Goal: Task Accomplishment & Management: Use online tool/utility

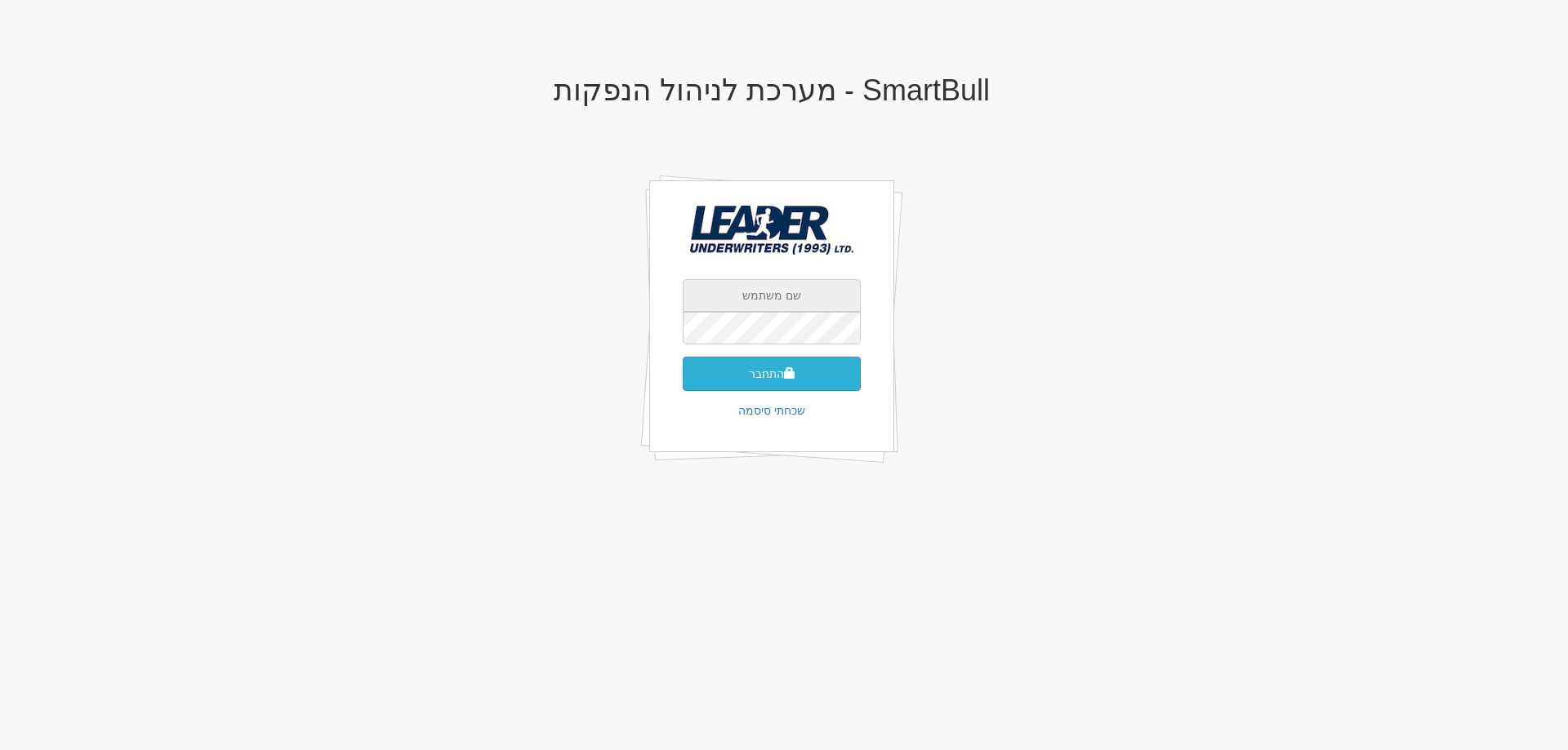
type input "yaelb@leadercm.co.il"
click at [779, 371] on button "התחבר" at bounding box center [772, 374] width 178 height 34
type input "516191"
click at [683, 381] on button "התחבר" at bounding box center [772, 398] width 178 height 34
click at [758, 381] on button "התחבר" at bounding box center [772, 398] width 178 height 34
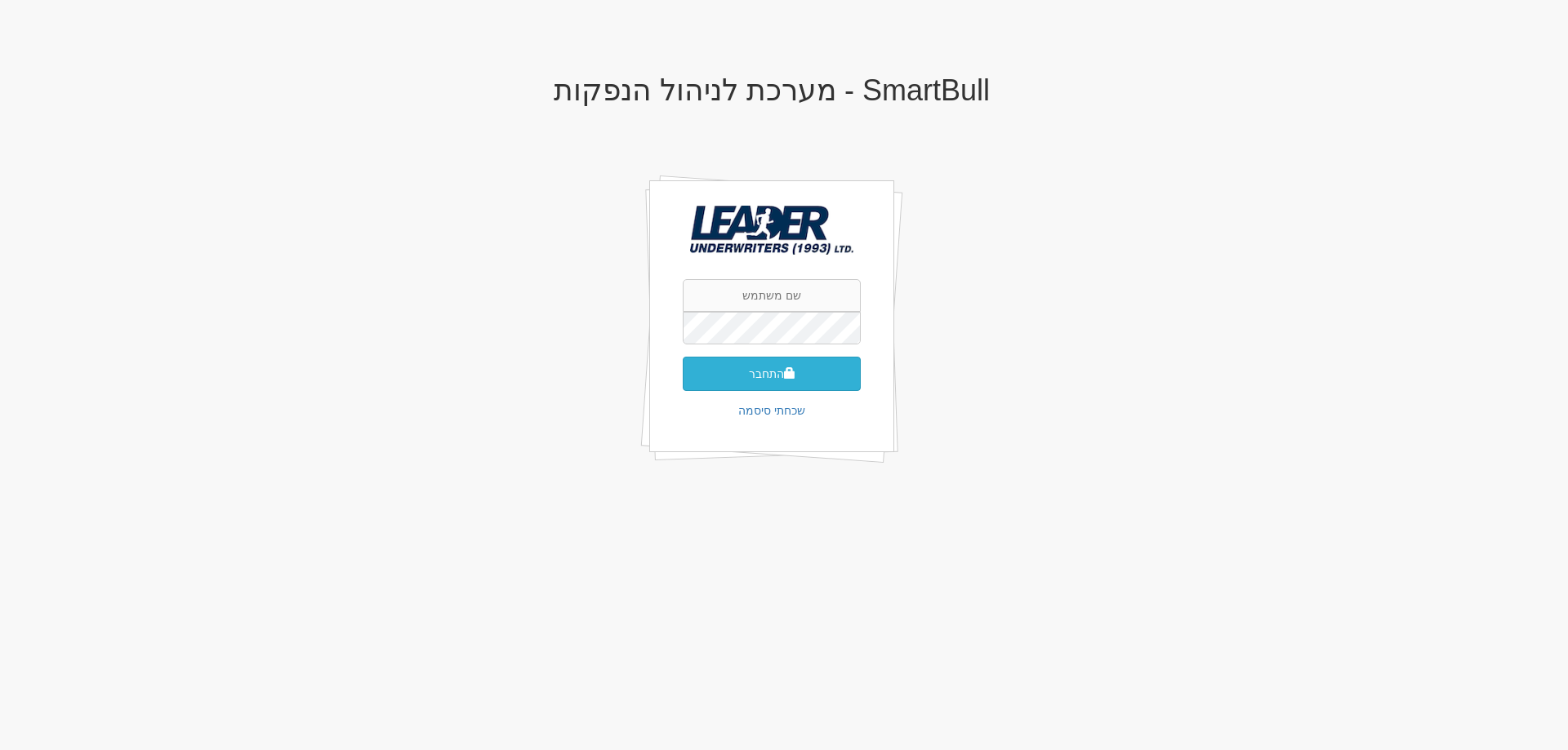
type input "[EMAIL_ADDRESS][DOMAIN_NAME]"
click at [781, 386] on button "התחבר" at bounding box center [772, 374] width 178 height 34
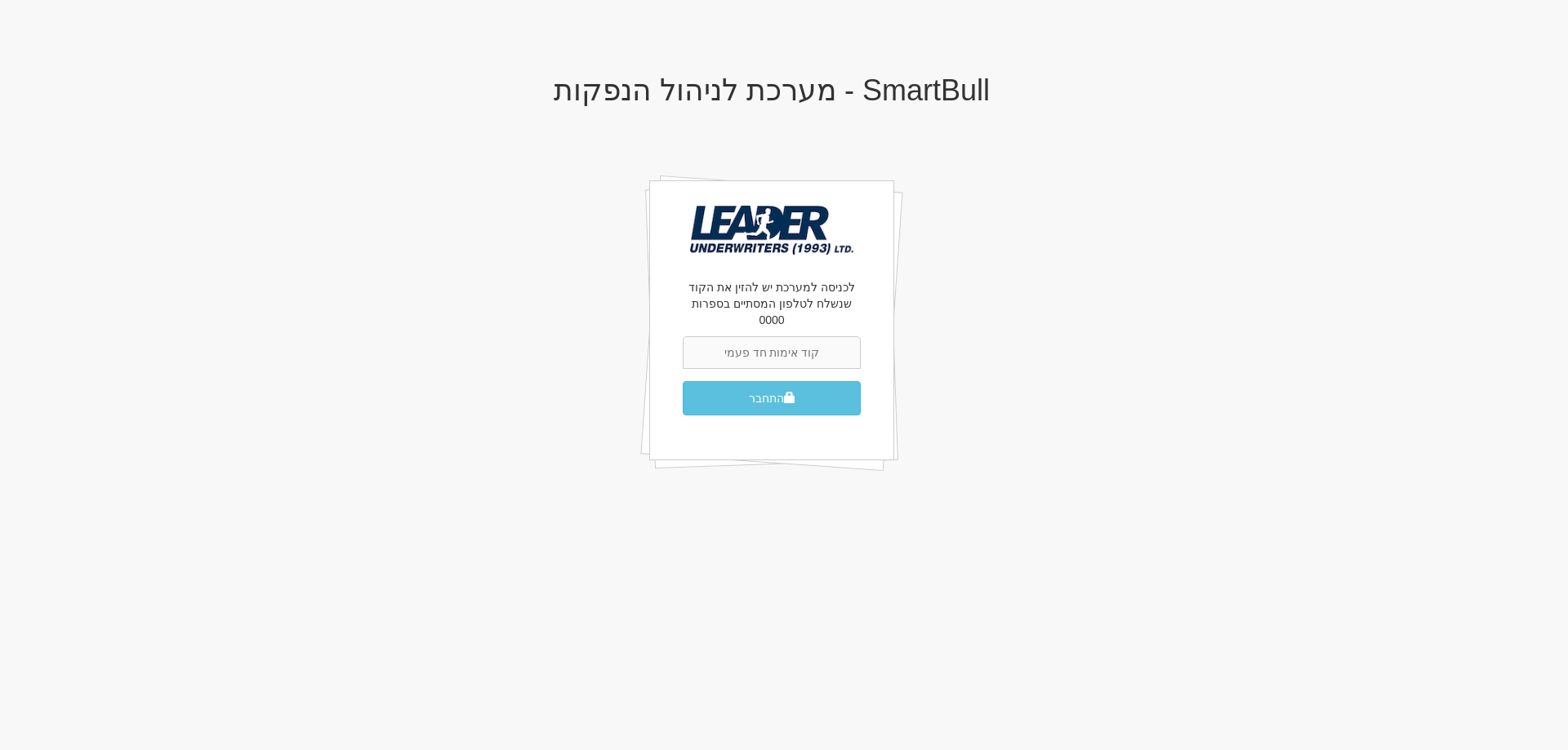
click at [777, 336] on input "text" at bounding box center [772, 352] width 178 height 32
click at [778, 336] on input "text" at bounding box center [772, 352] width 178 height 32
click at [504, 455] on div "SmartBull - מערכת לניהול הנפקות לכניסה למערכת יש להזין את הקוד שנשלח לטלפון המס…" at bounding box center [772, 292] width 956 height 468
click at [761, 341] on input "text" at bounding box center [772, 352] width 178 height 32
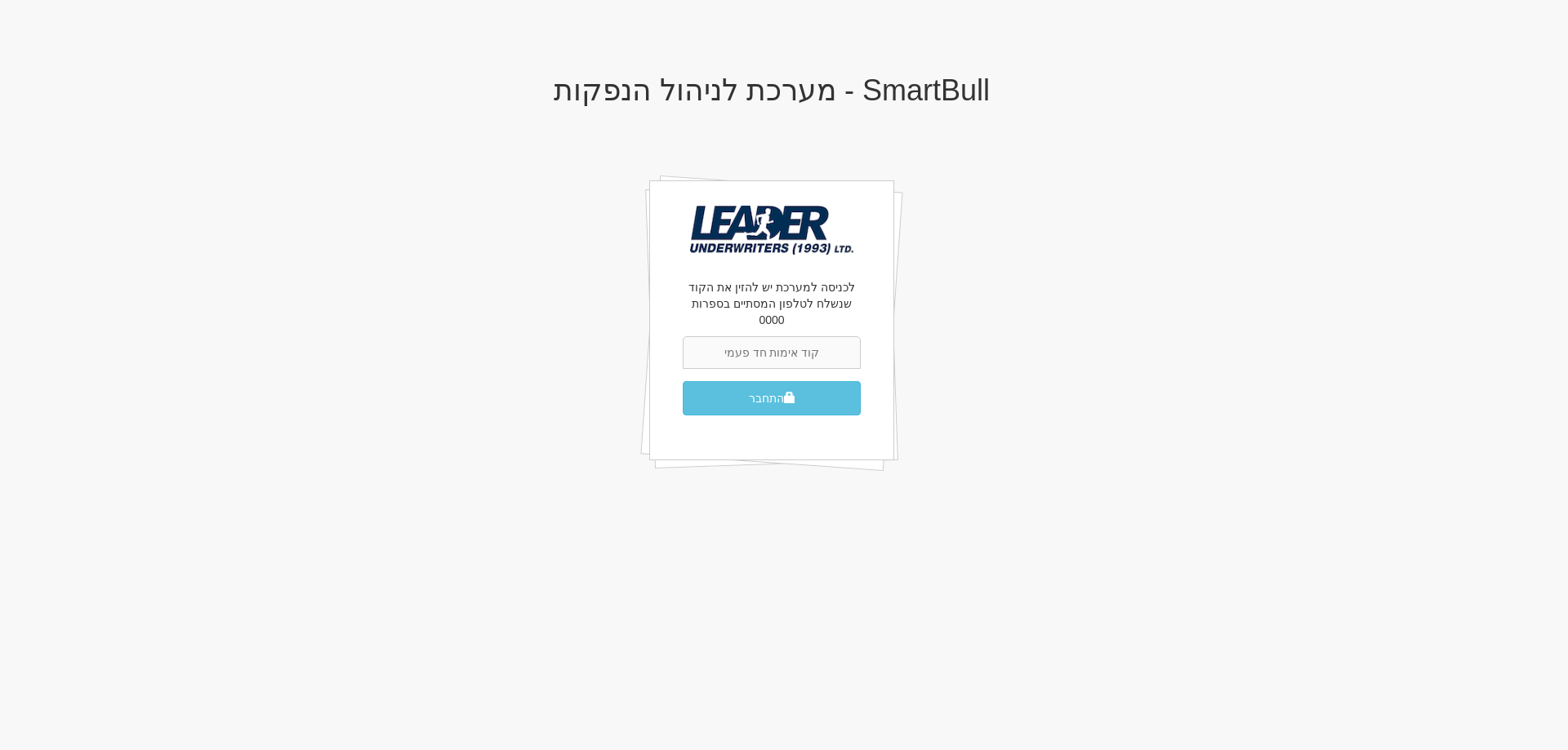
click at [1146, 222] on div "SmartBull - מערכת לניהול הנפקות לכניסה למערכת יש להזין את הקוד שנשלח לטלפון המס…" at bounding box center [772, 292] width 956 height 468
click at [760, 343] on input "text" at bounding box center [772, 352] width 178 height 32
click at [780, 336] on input "text" at bounding box center [772, 352] width 178 height 32
click at [1140, 374] on div "SmartBull - מערכת לניהול הנפקות לכניסה למערכת יש להזין את הקוד שנשלח לטלפון המס…" at bounding box center [772, 292] width 956 height 468
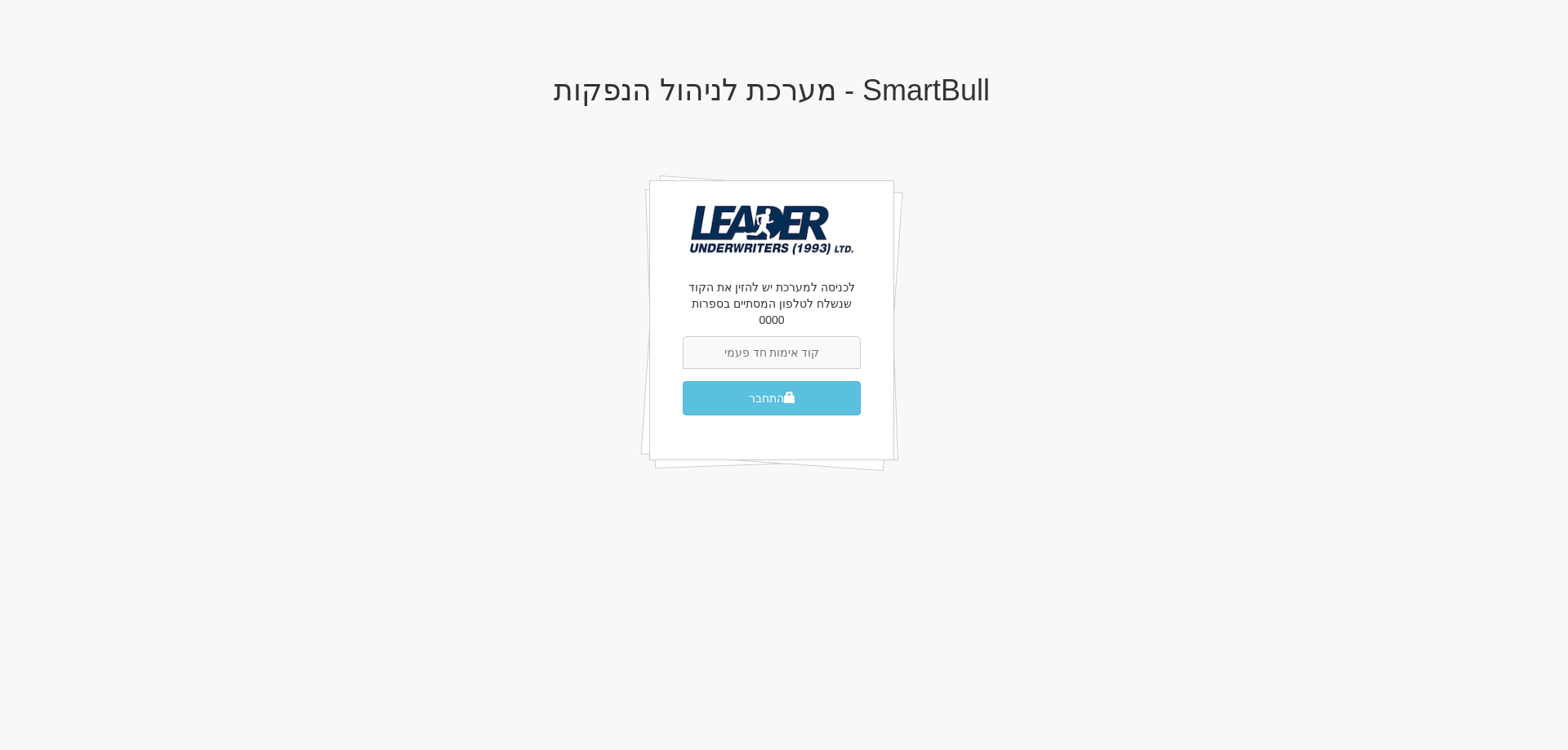
click at [717, 471] on div "SmartBull - מערכת לניהול הנפקות לכניסה למערכת יש להזין את הקוד שנשלח לטלפון המס…" at bounding box center [772, 292] width 956 height 468
click at [732, 337] on input "text" at bounding box center [772, 352] width 178 height 32
type input "516191"
click at [761, 381] on button "התחבר" at bounding box center [772, 398] width 178 height 34
click at [779, 336] on input "text" at bounding box center [772, 352] width 178 height 32
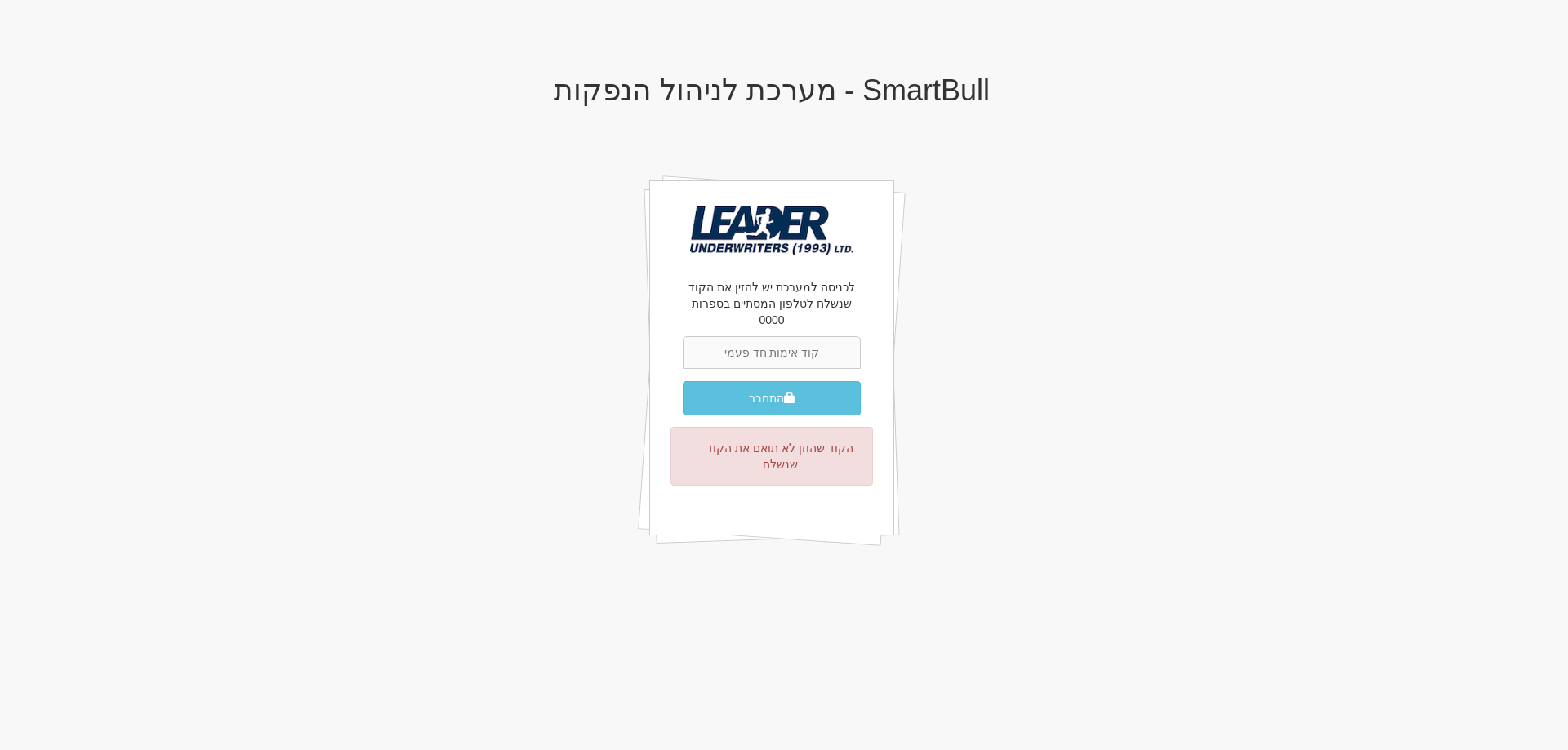
click at [779, 336] on input "text" at bounding box center [772, 352] width 178 height 32
type input "672208"
click at [756, 384] on button "התחבר" at bounding box center [772, 398] width 178 height 34
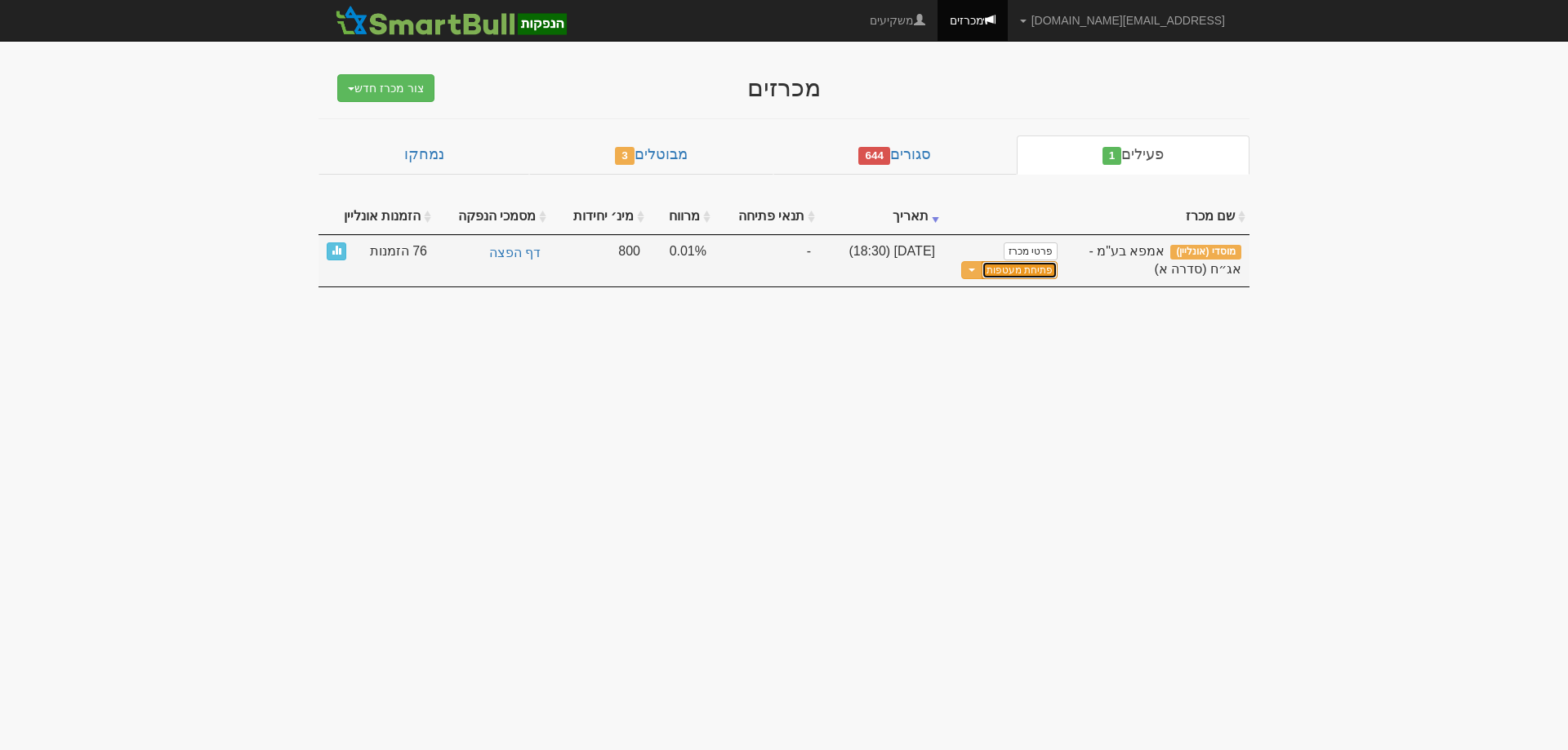
click at [1010, 270] on link "פתיחת מעטפות" at bounding box center [1019, 270] width 76 height 19
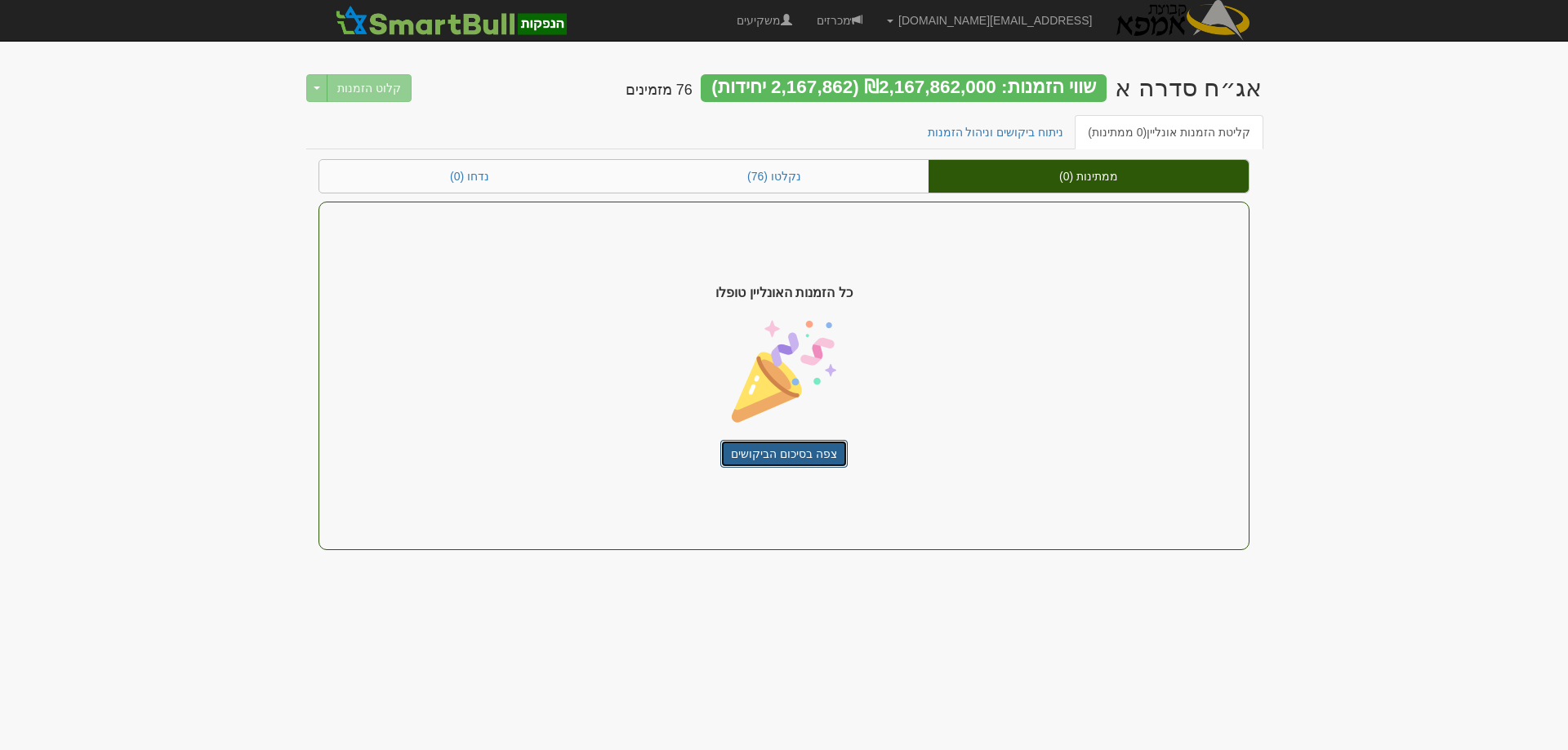
click at [786, 456] on link "צפה בסיכום הביקושים" at bounding box center [784, 454] width 128 height 28
click at [765, 443] on link "צפה בסיכום הביקושים" at bounding box center [784, 454] width 128 height 28
click at [1051, 136] on link "ניתוח ביקושים וניהול הזמנות" at bounding box center [995, 132] width 162 height 34
click at [1167, 128] on link "קליטת הזמנות אונליין (0 ממתינות)" at bounding box center [1169, 132] width 189 height 34
click at [964, 90] on div "שווי הזמנות: ₪2,167,862,000 (2,167,862 יחידות)" at bounding box center [904, 88] width 407 height 28
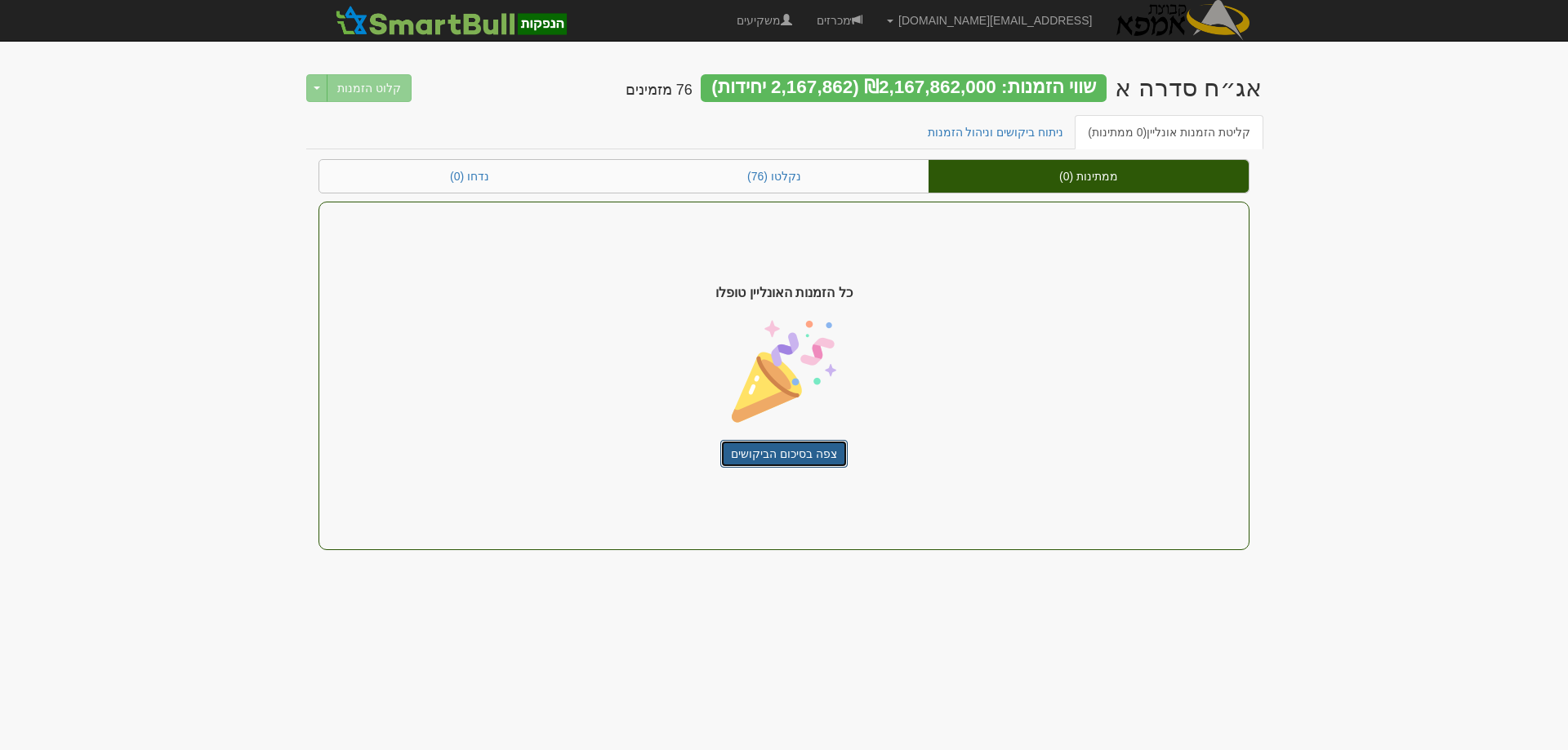
click at [781, 452] on link "צפה בסיכום הביקושים" at bounding box center [784, 454] width 128 height 28
click at [781, 454] on link "צפה בסיכום הביקושים" at bounding box center [784, 454] width 128 height 28
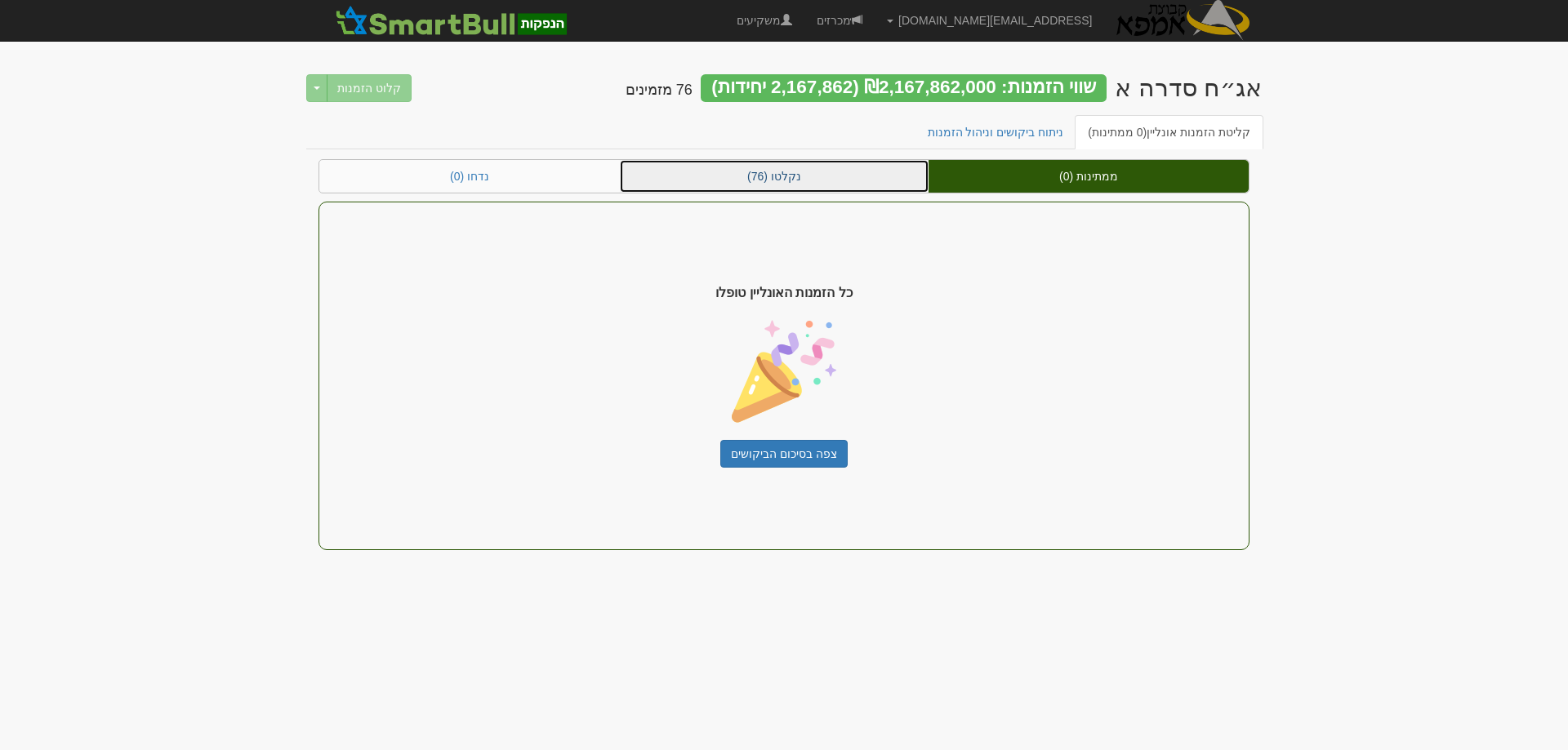
click at [765, 178] on link "נקלטו (76)" at bounding box center [775, 176] width 309 height 32
click at [784, 181] on link "נקלטו (76)" at bounding box center [775, 176] width 309 height 32
click at [787, 181] on link "נקלטו (76)" at bounding box center [775, 176] width 309 height 32
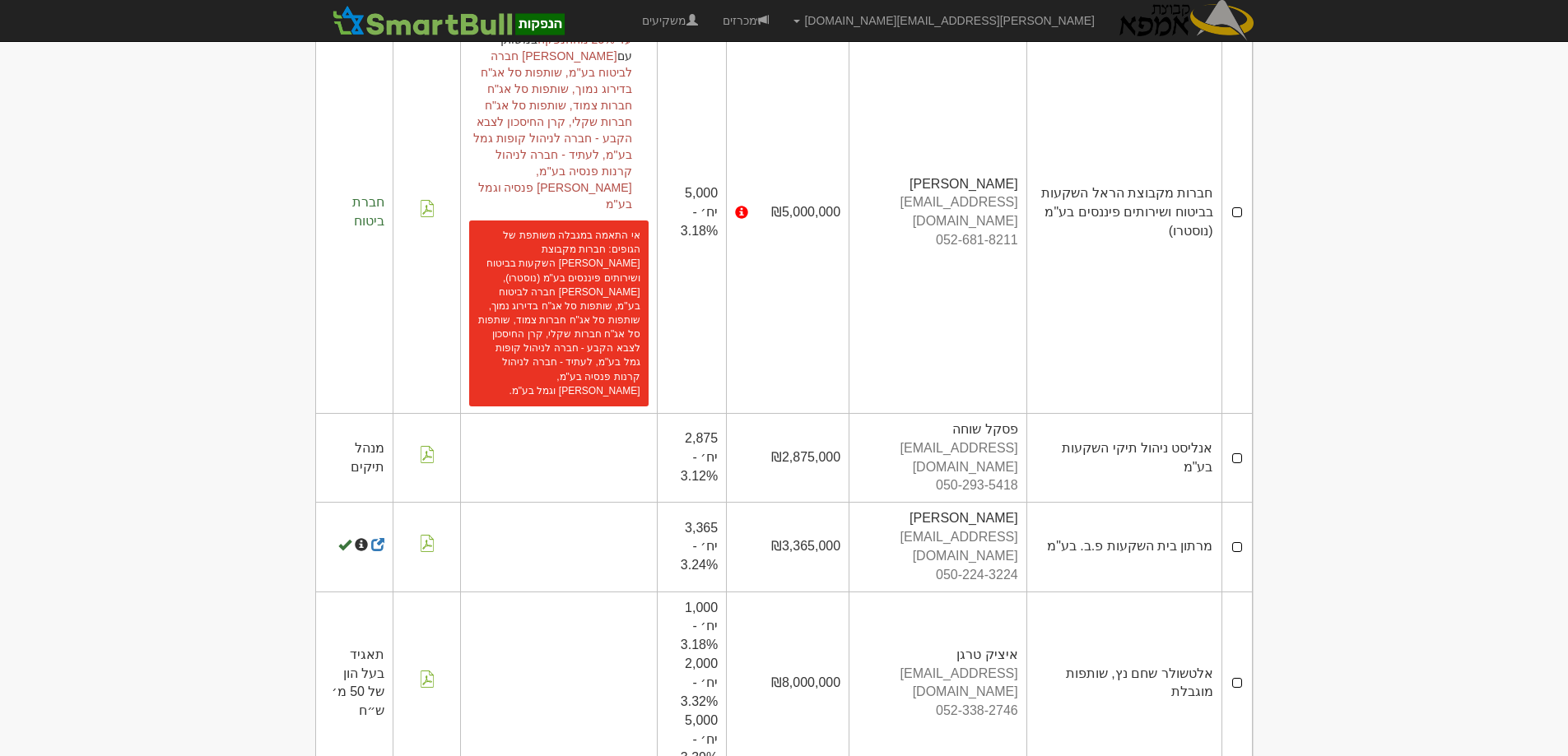
scroll to position [3128, 0]
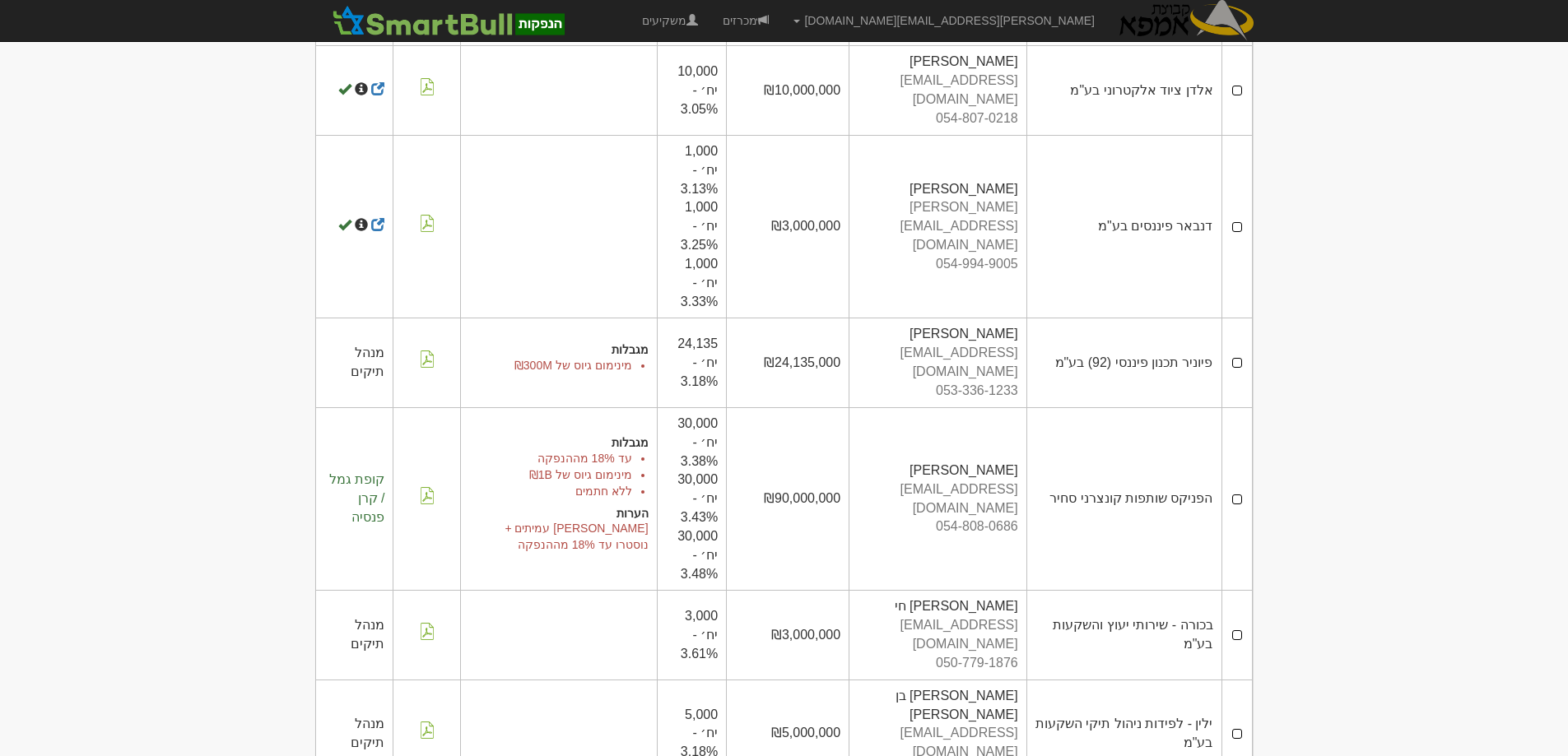
scroll to position [0, 0]
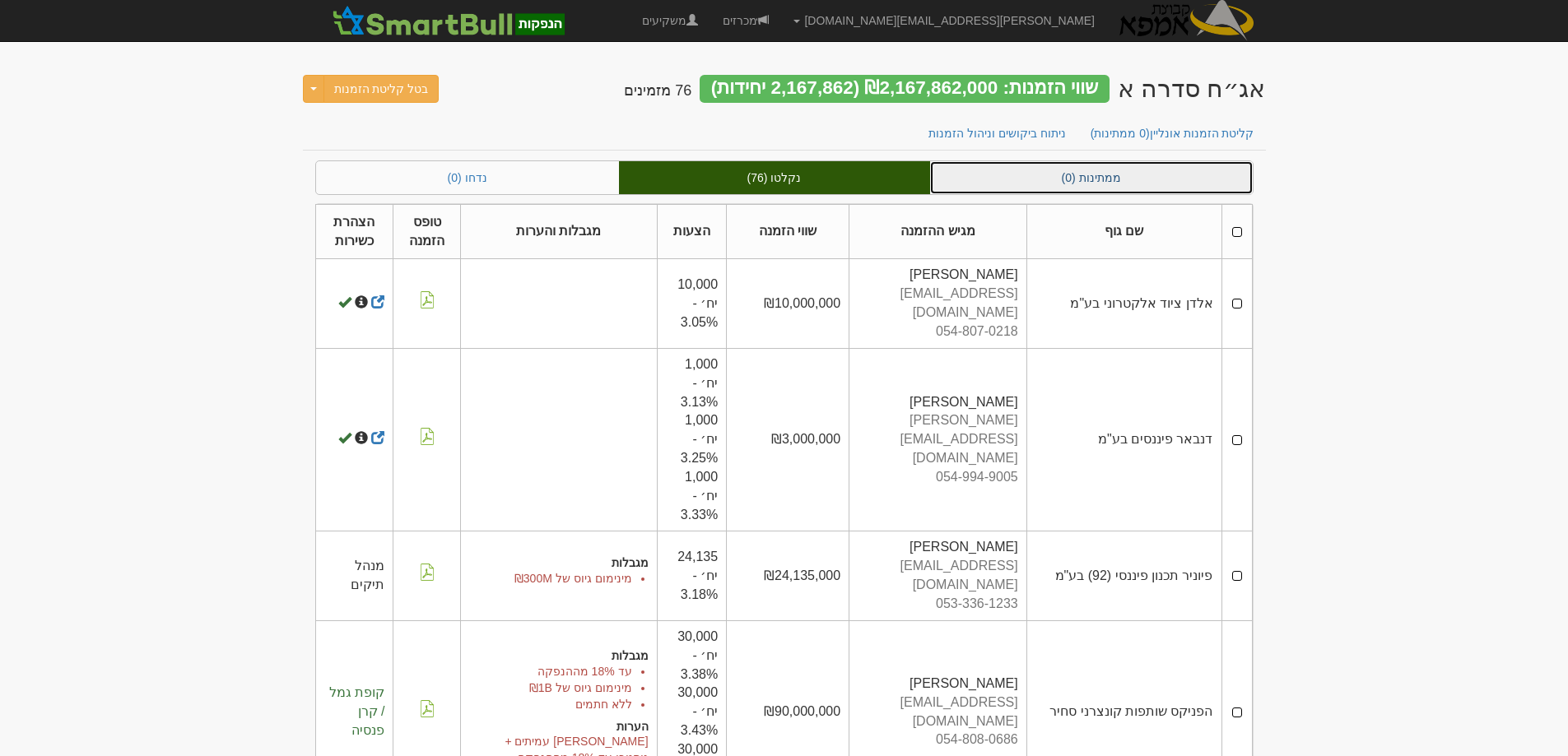
click at [1068, 173] on link "ממתינות (0)" at bounding box center [1092, 177] width 323 height 33
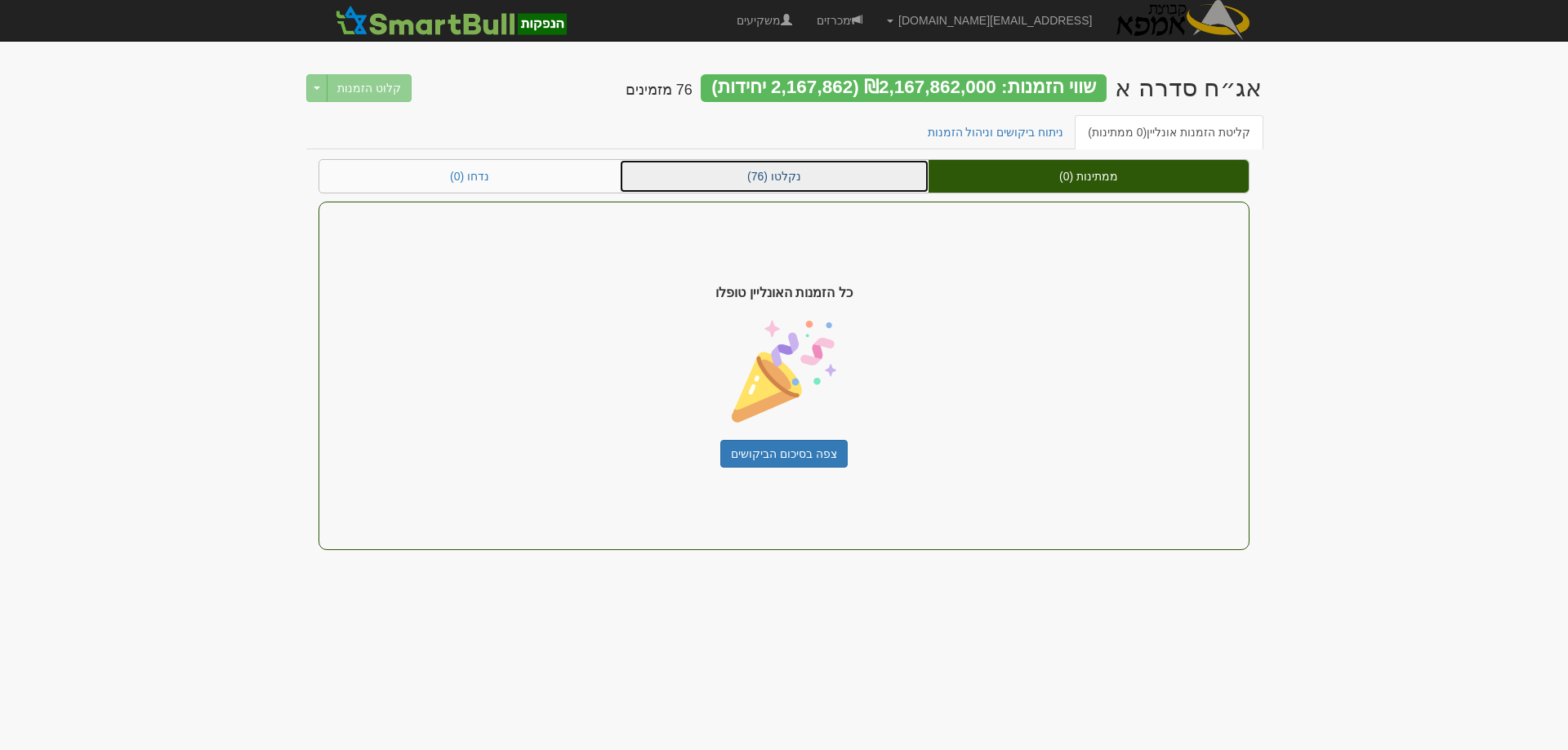
click at [773, 180] on link "נקלטו (76)" at bounding box center [775, 176] width 309 height 32
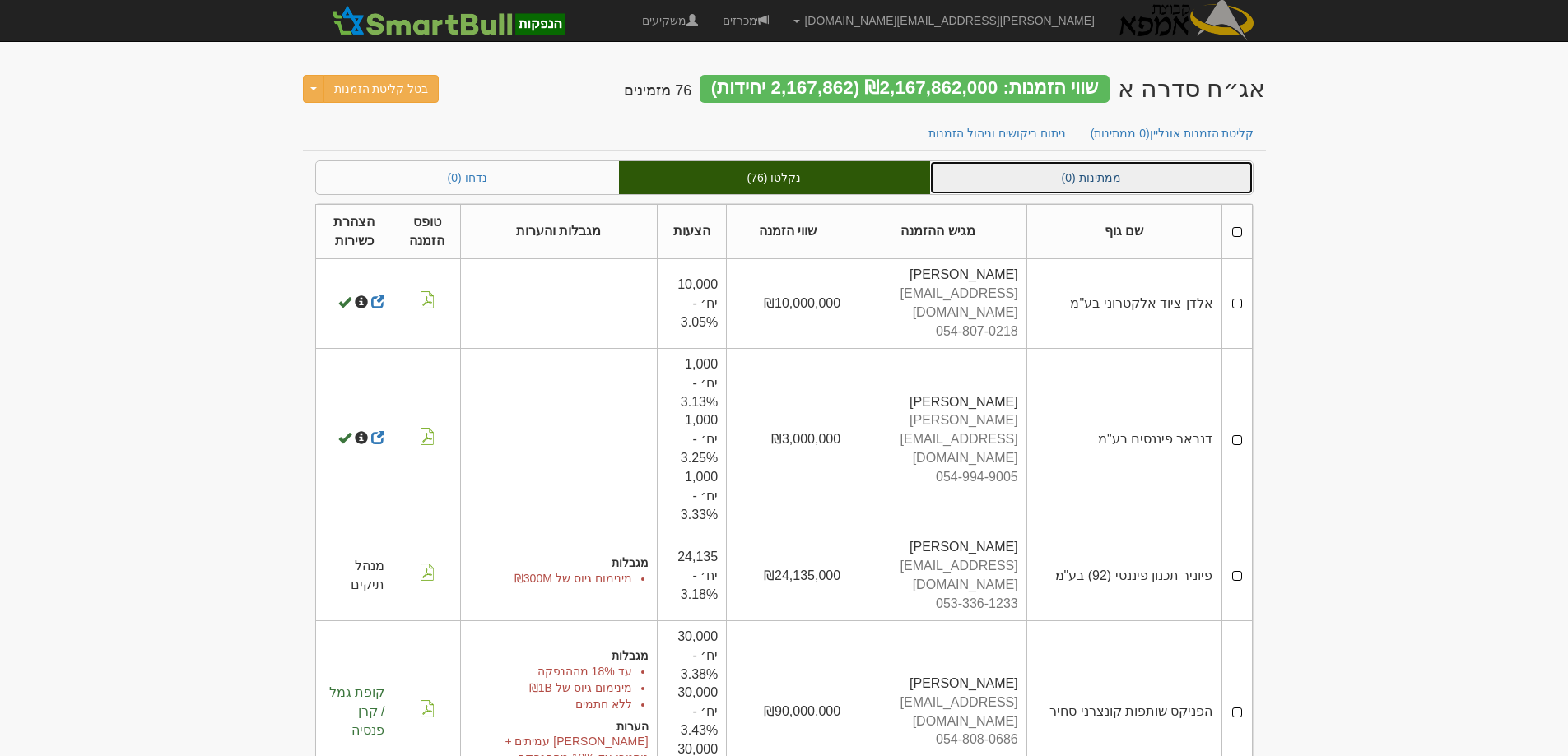
click at [1105, 182] on link "ממתינות (0)" at bounding box center [1092, 177] width 323 height 33
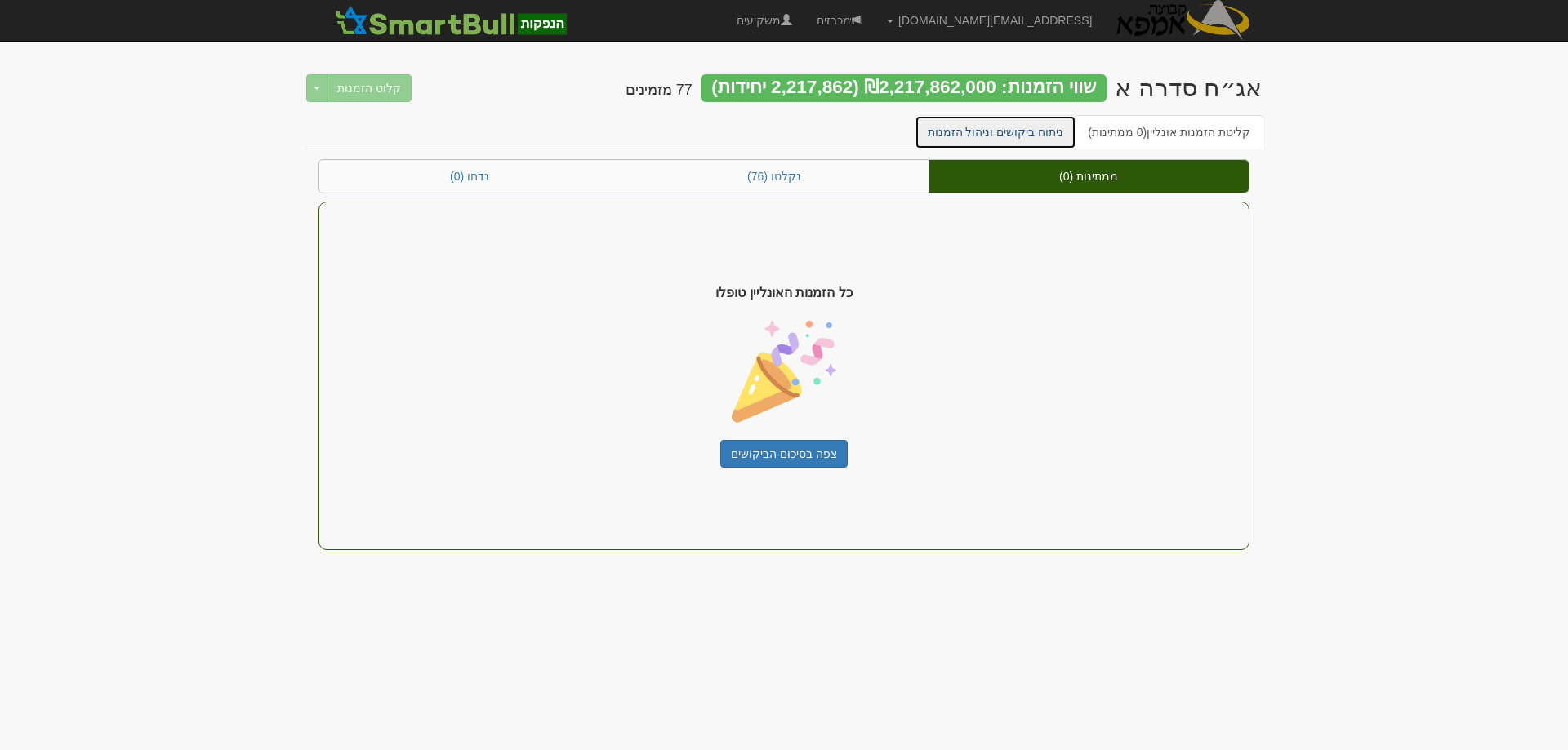
click at [1020, 129] on link "ניתוח ביקושים וניהול הזמנות" at bounding box center [995, 132] width 162 height 34
click at [1017, 131] on link "ניתוח ביקושים וניהול הזמנות" at bounding box center [995, 132] width 162 height 34
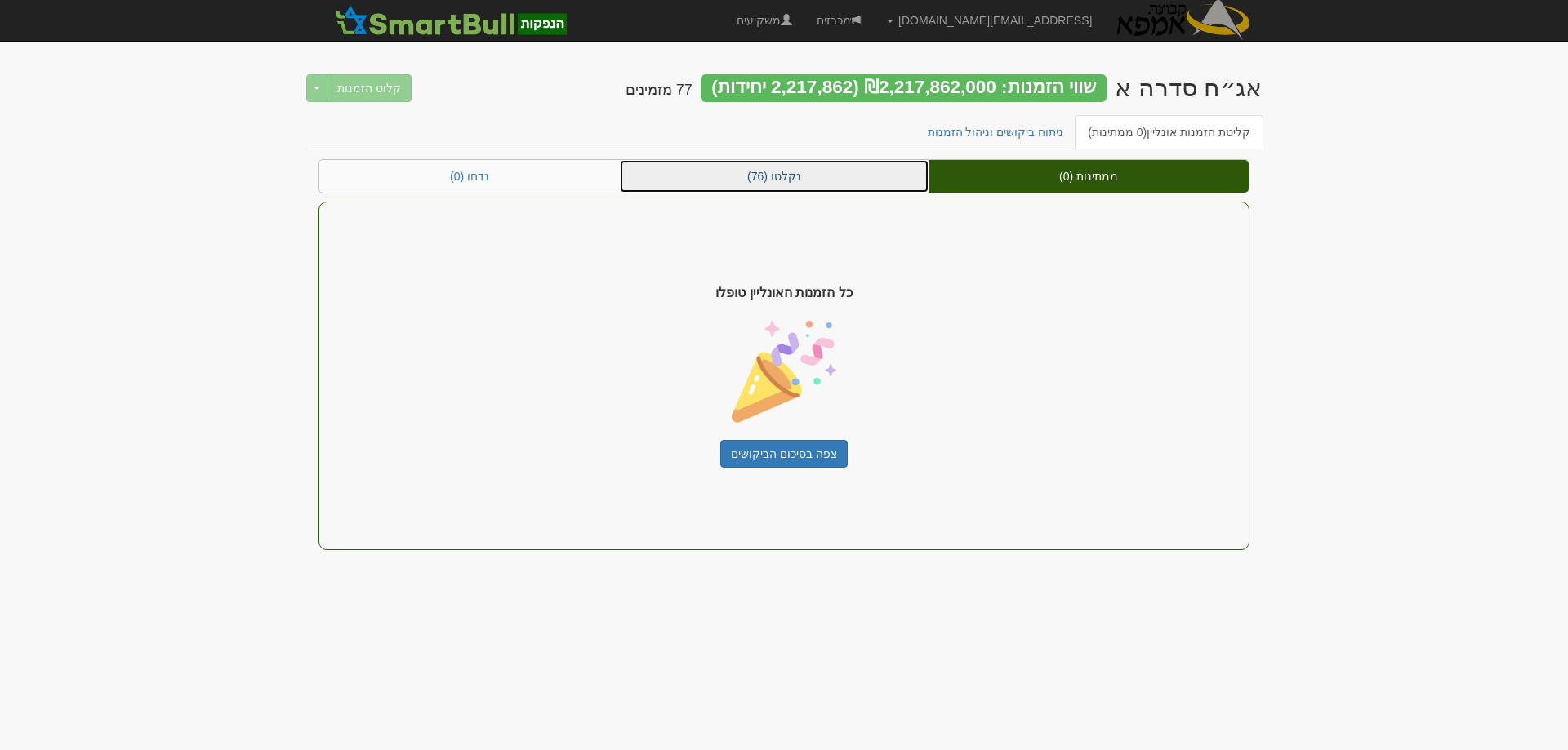
click at [824, 176] on link "נקלטו (76)" at bounding box center [775, 176] width 309 height 32
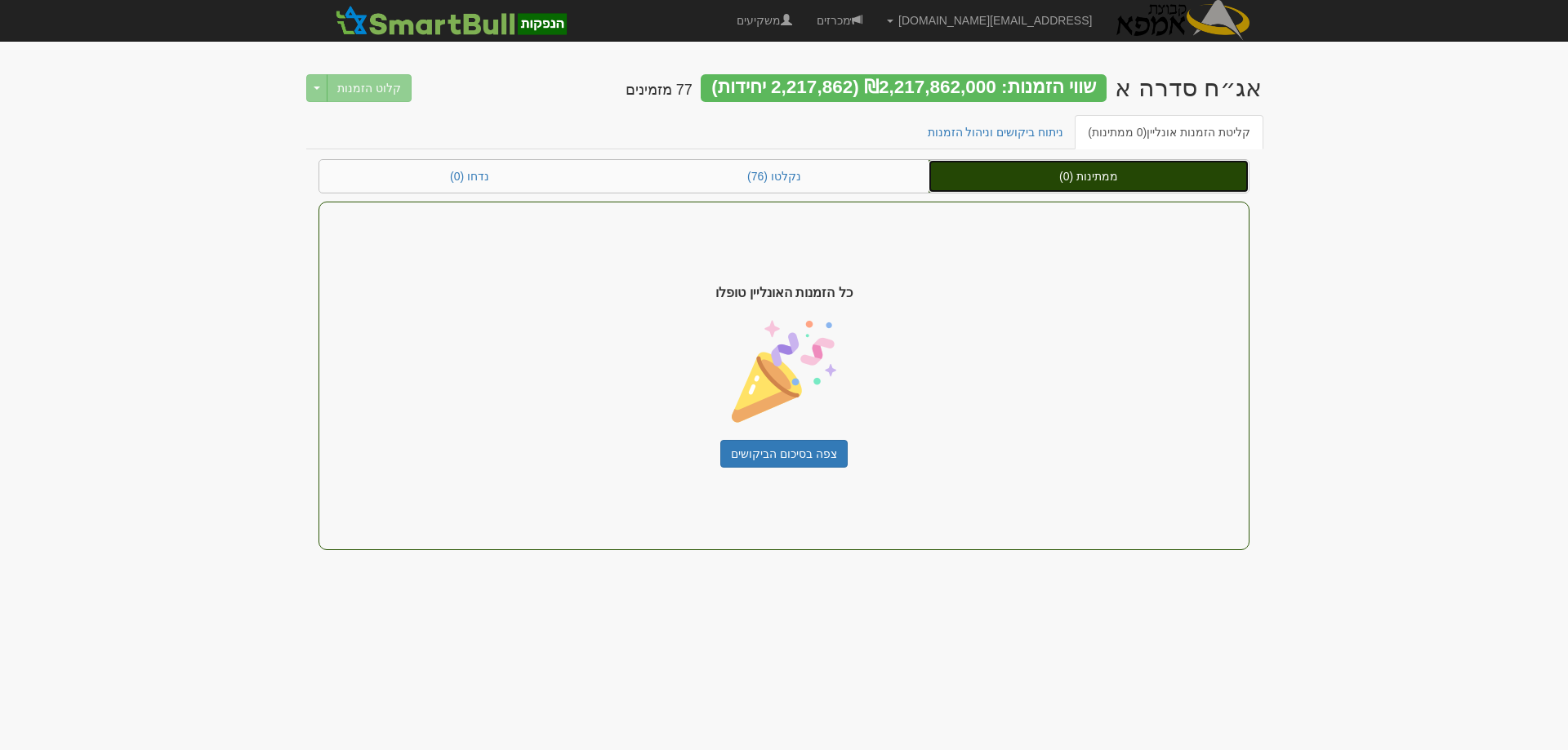
click at [1069, 174] on link "ממתינות (0)" at bounding box center [1089, 176] width 320 height 32
click at [1063, 175] on link "ממתינות (0)" at bounding box center [1089, 176] width 320 height 32
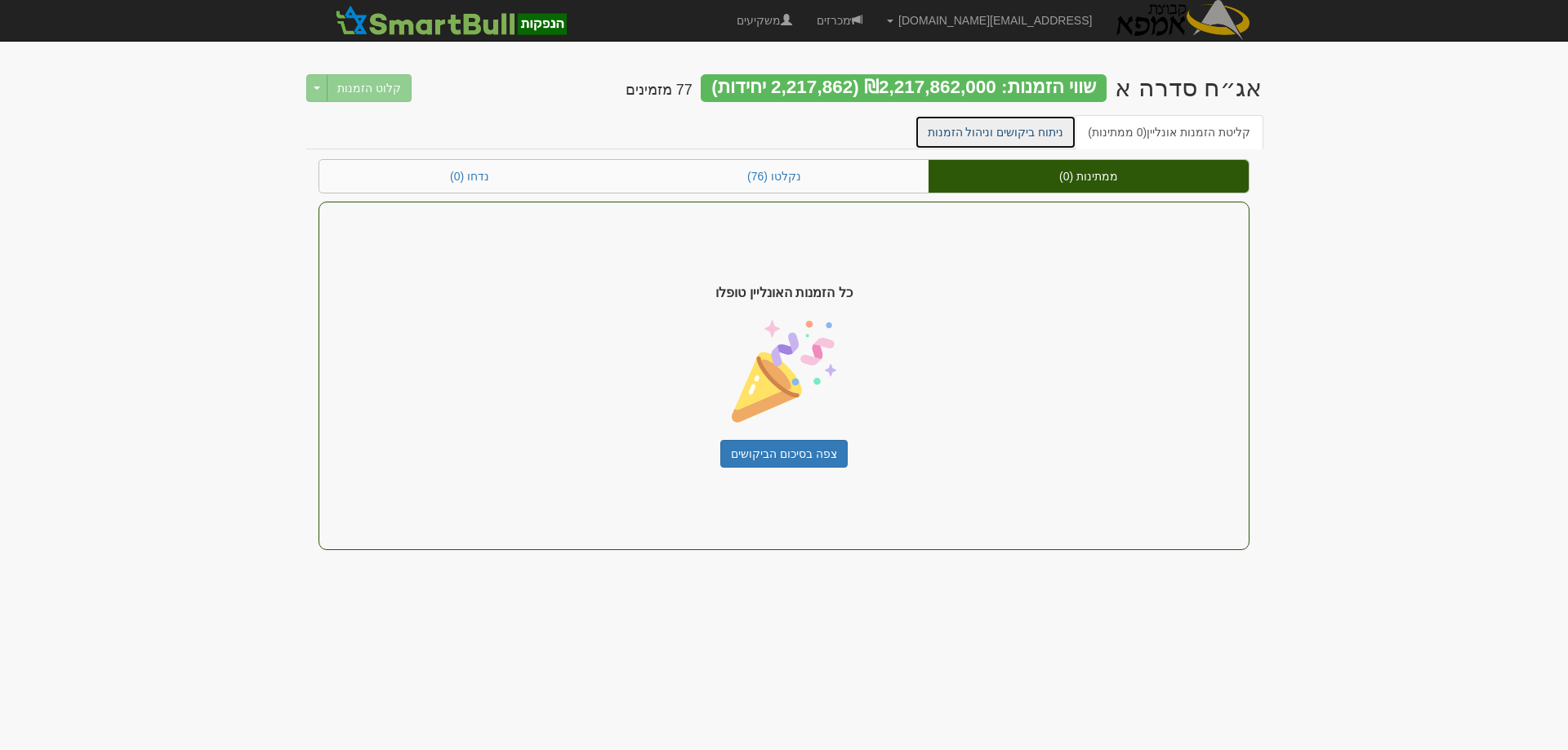
click at [1021, 125] on link "ניתוח ביקושים וניהול הזמנות" at bounding box center [995, 132] width 162 height 34
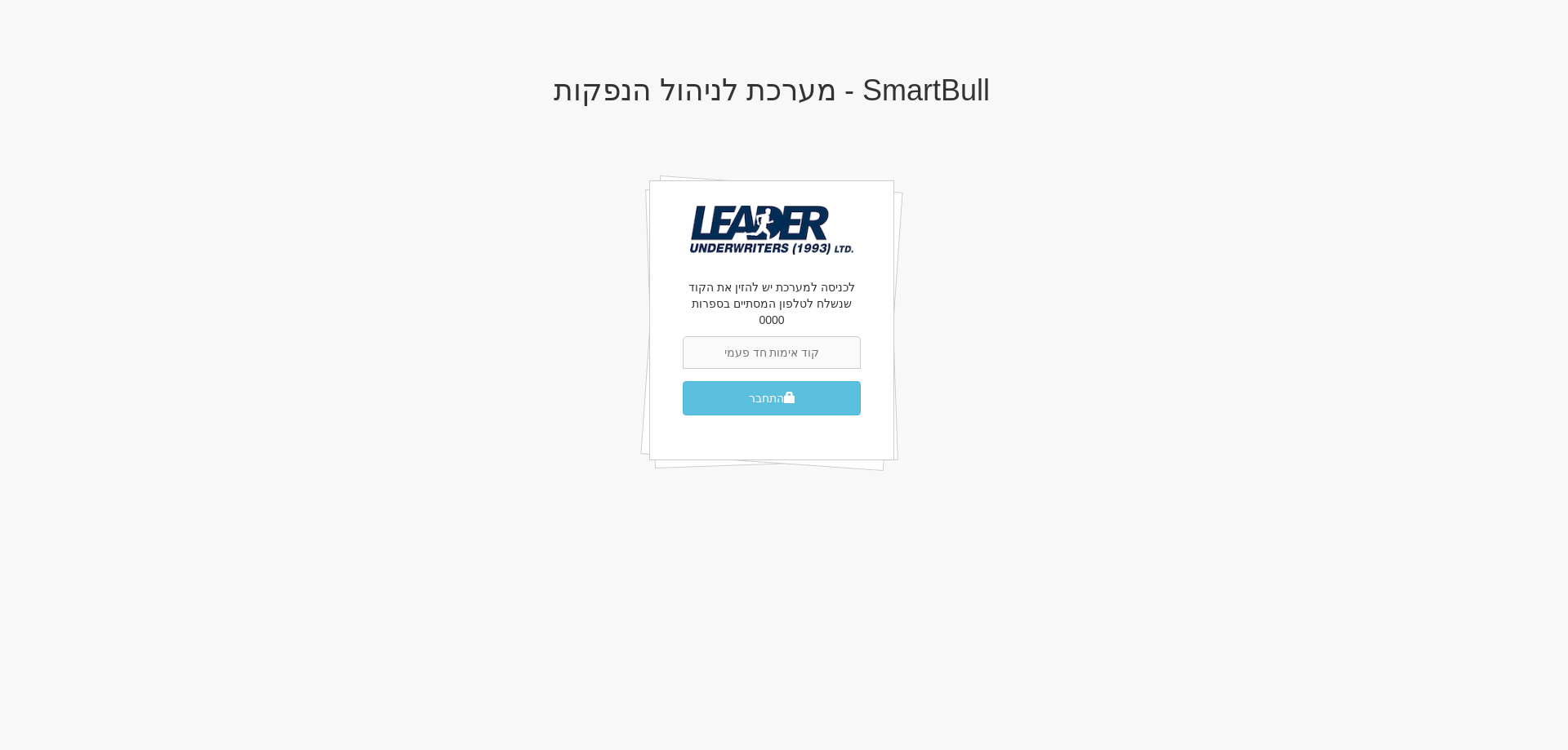
click at [757, 340] on input "text" at bounding box center [772, 352] width 178 height 32
click at [755, 340] on input "text" at bounding box center [772, 352] width 178 height 32
